Goal: Obtain resource: Download file/media

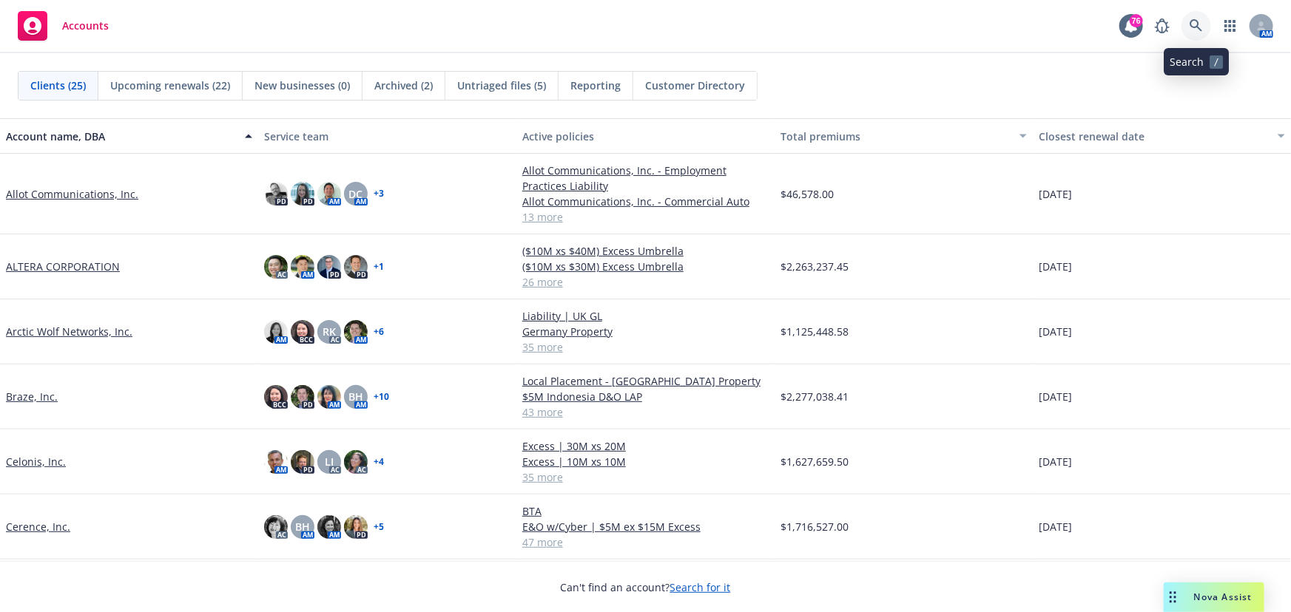
click at [1201, 28] on icon at bounding box center [1195, 25] width 13 height 13
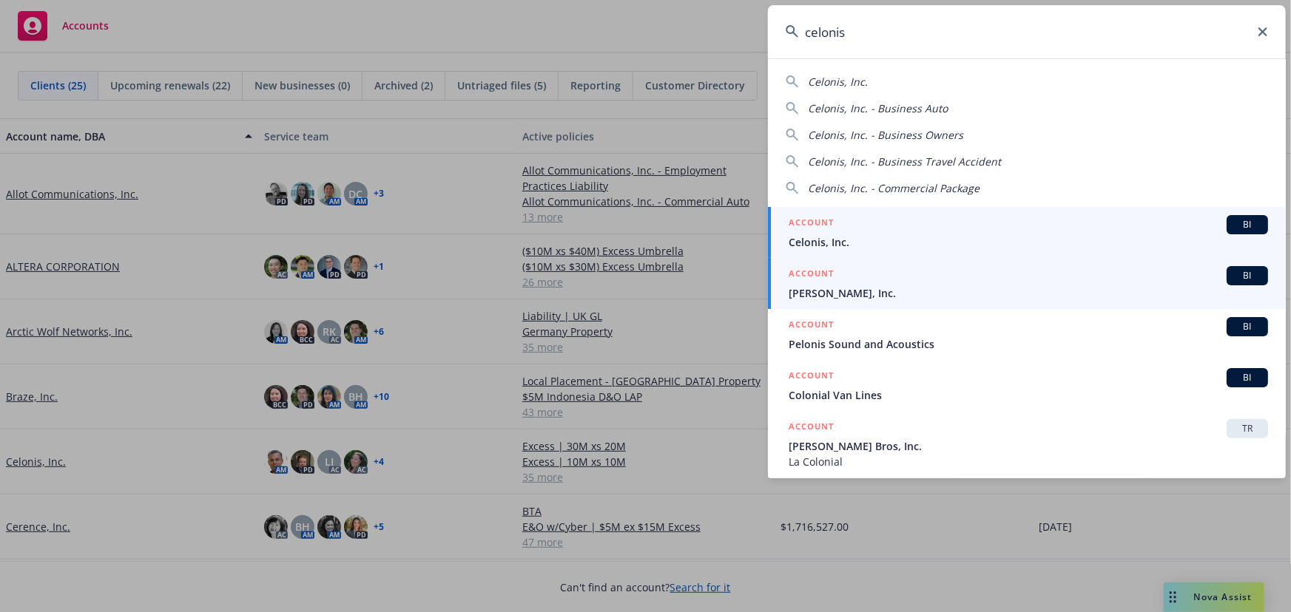
type input "celonis"
click at [1232, 223] on span "BI" at bounding box center [1247, 224] width 30 height 13
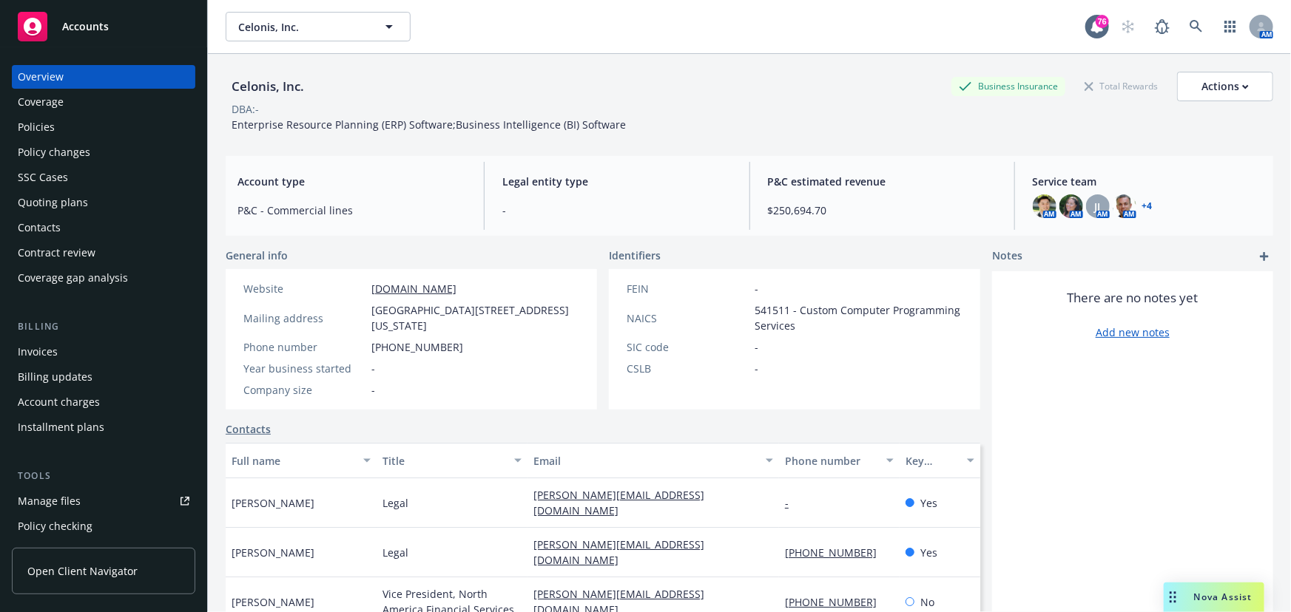
click at [37, 124] on div "Policies" at bounding box center [36, 127] width 37 height 24
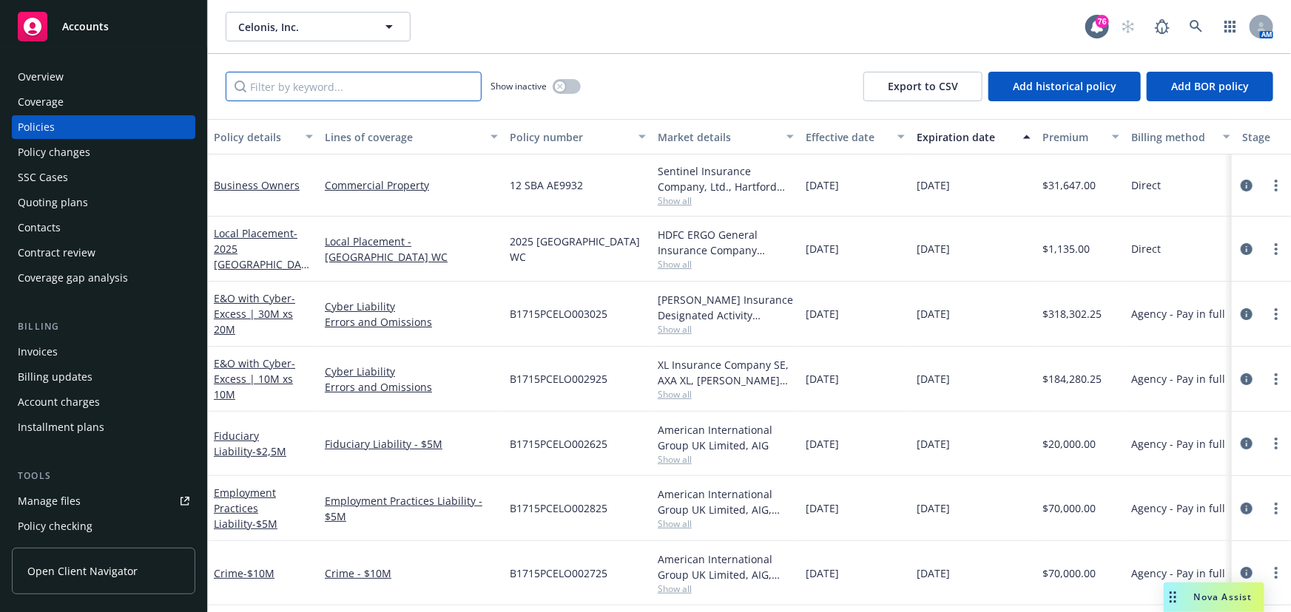
drag, startPoint x: 303, startPoint y: 86, endPoint x: 324, endPoint y: 71, distance: 25.4
click at [305, 85] on input "Filter by keyword..." at bounding box center [354, 87] width 256 height 30
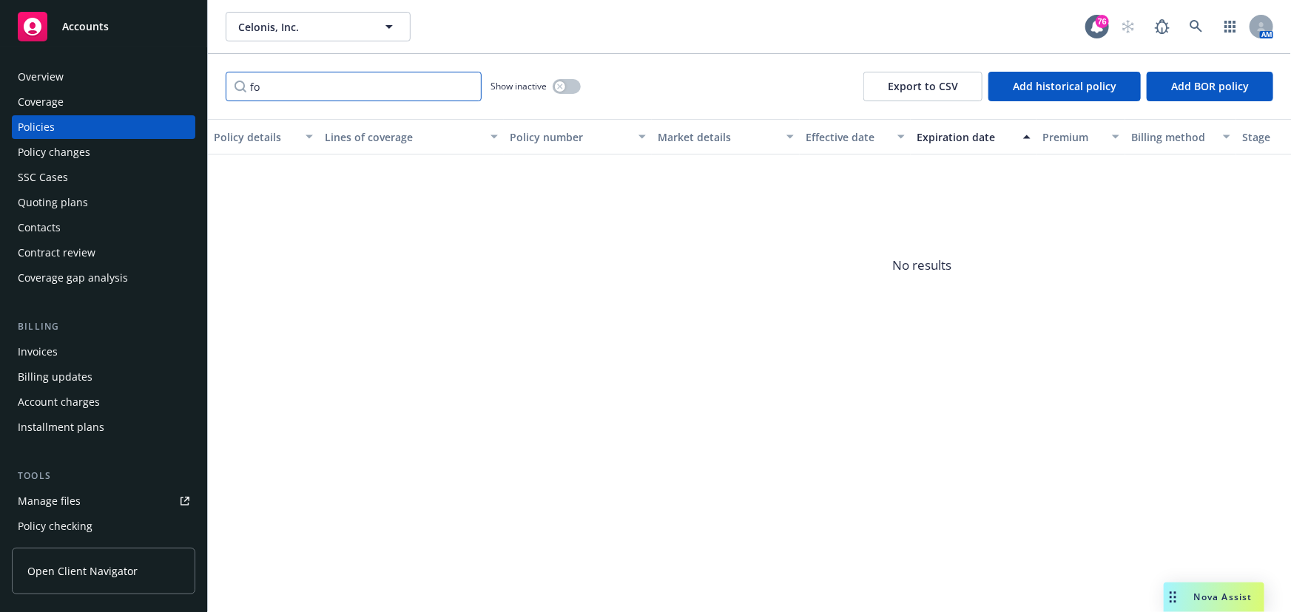
type input "f"
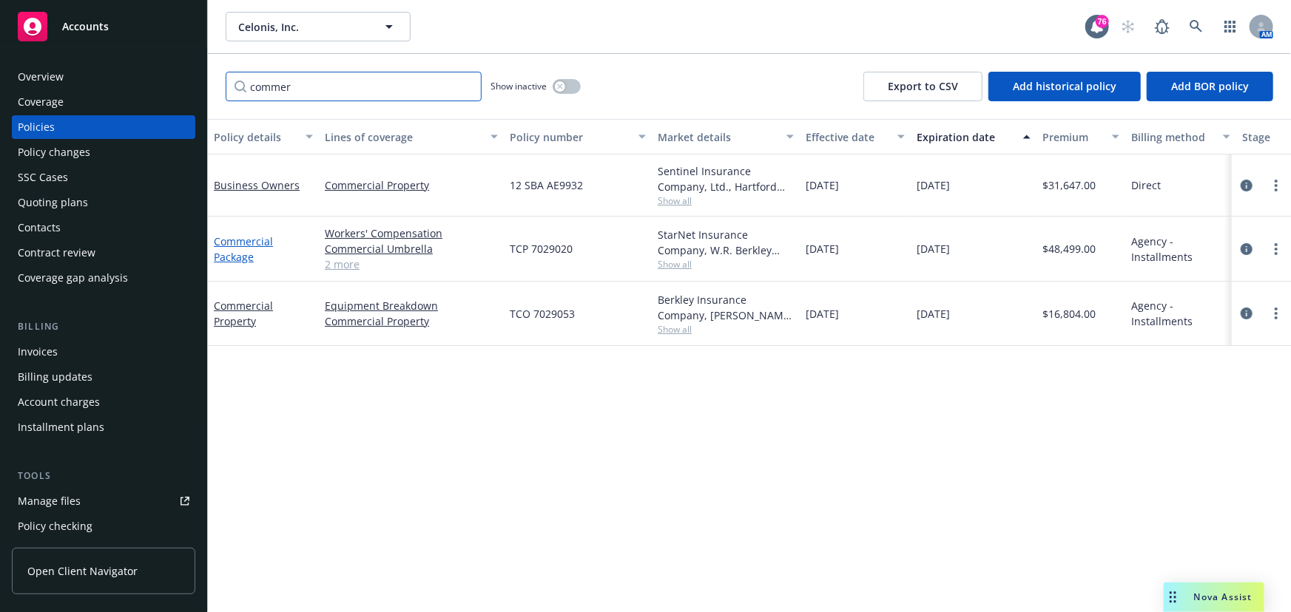
type input "commer"
click at [239, 246] on link "Commercial Package" at bounding box center [243, 249] width 59 height 30
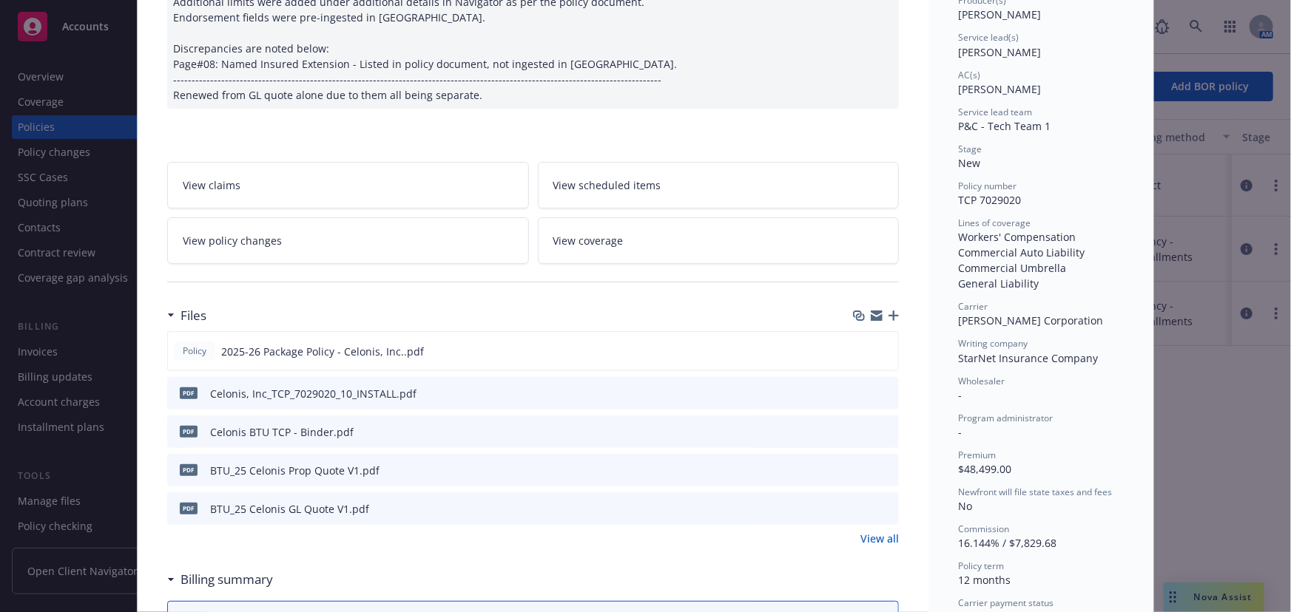
scroll to position [268, 0]
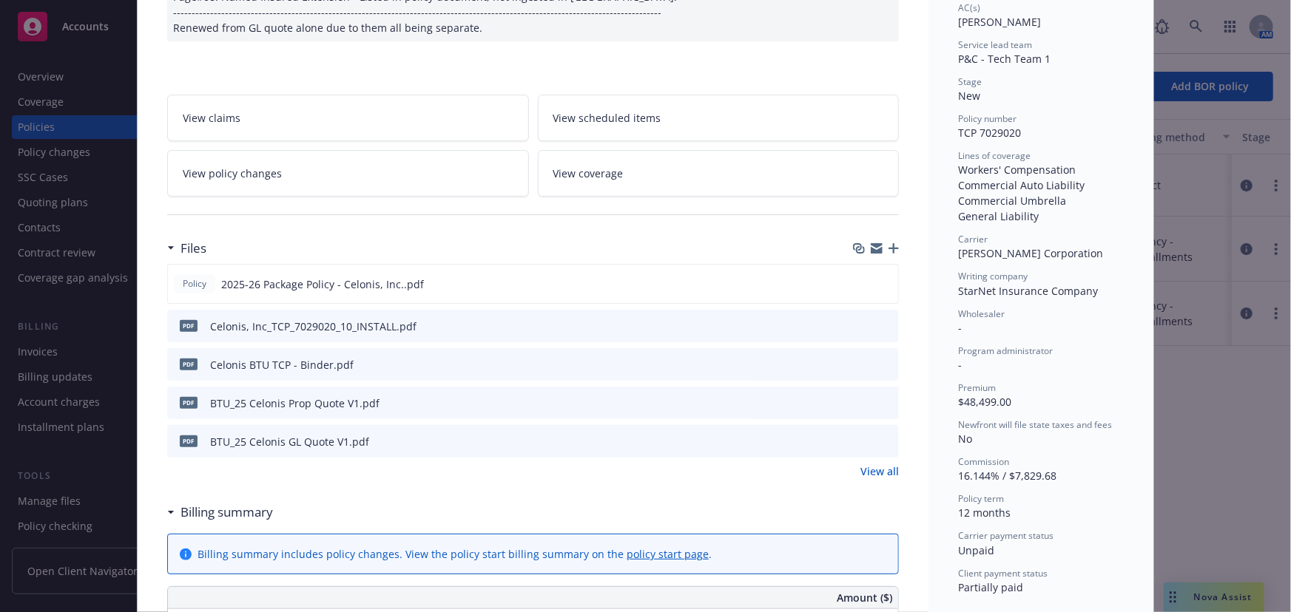
click at [876, 470] on link "View all" at bounding box center [879, 472] width 38 height 16
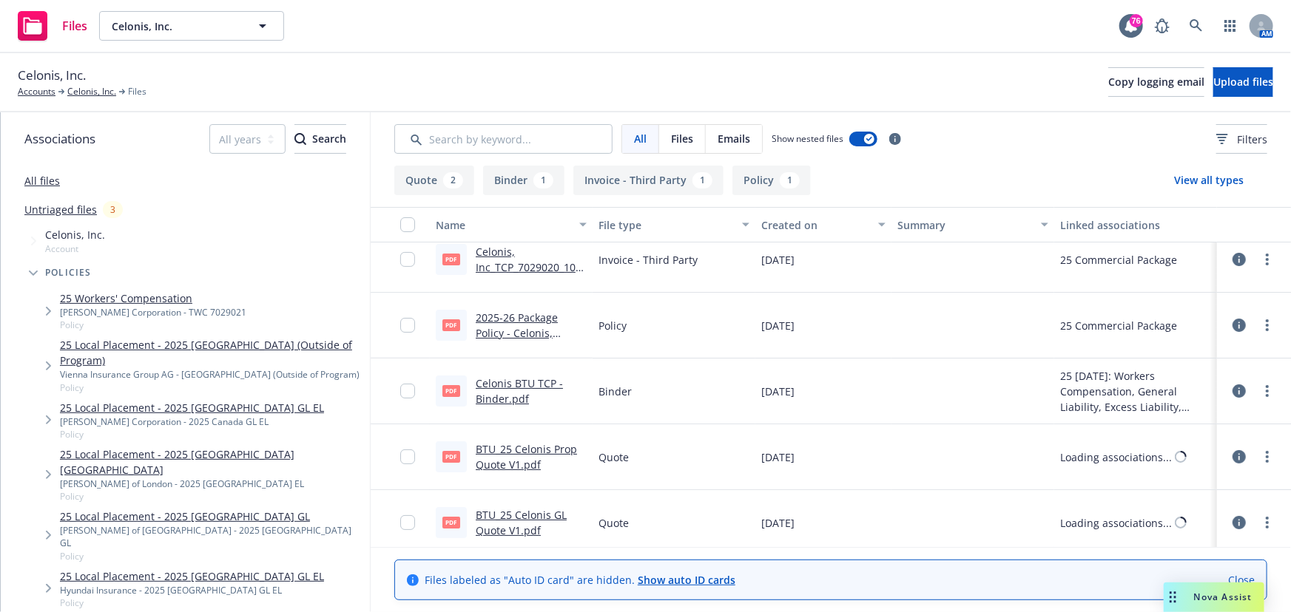
scroll to position [24, 0]
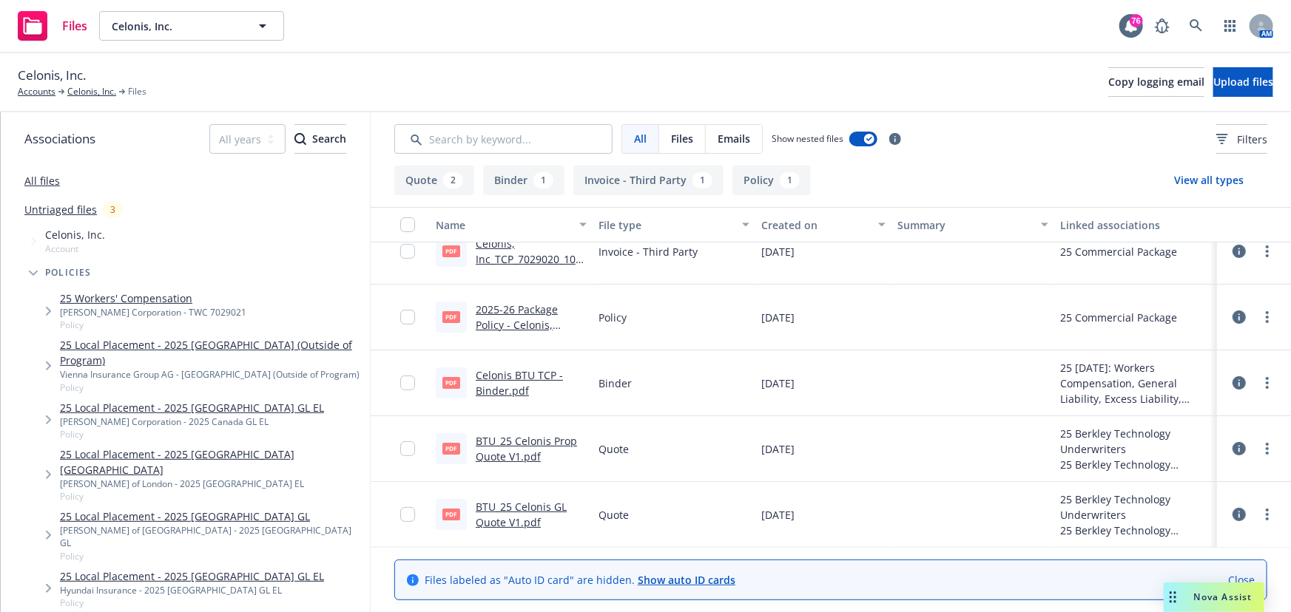
click at [515, 515] on link "BTU_25 Celonis GL Quote V1.pdf" at bounding box center [521, 515] width 91 height 30
